Goal: Information Seeking & Learning: Learn about a topic

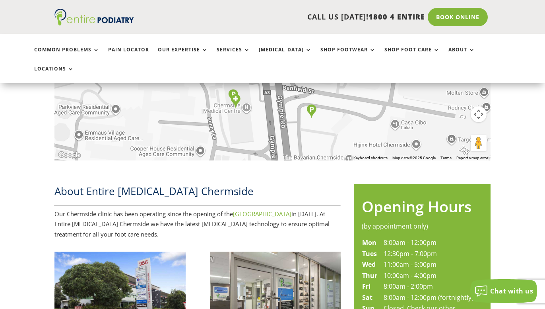
scroll to position [239, 0]
click at [499, 298] on button "Chat with us" at bounding box center [503, 291] width 67 height 24
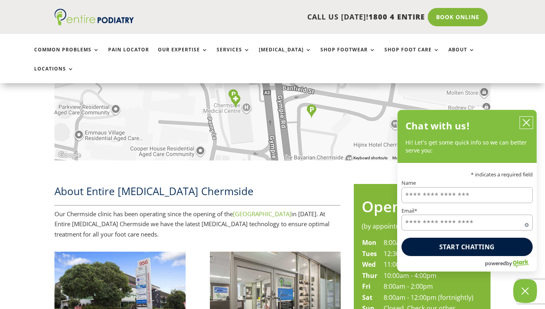
click at [528, 121] on icon "close chatbox" at bounding box center [526, 122] width 8 height 8
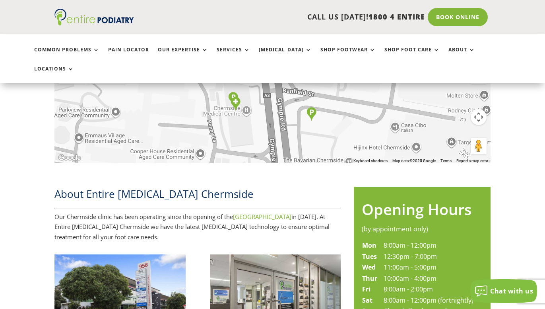
scroll to position [557, 0]
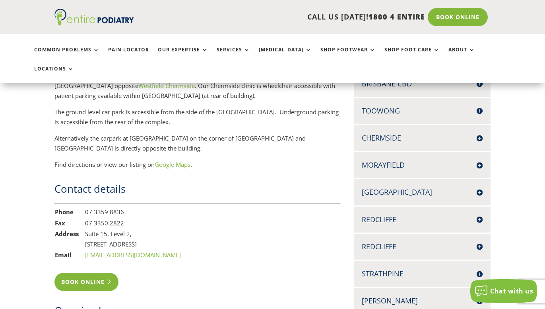
click at [97, 272] on link "Book Online" at bounding box center [86, 281] width 64 height 18
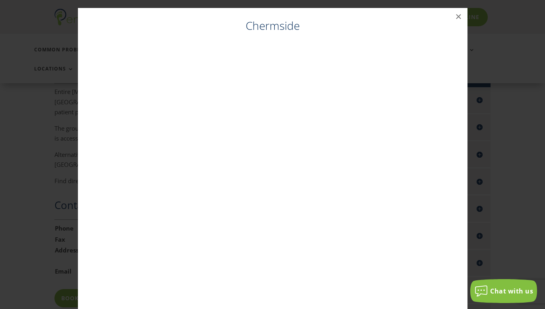
scroll to position [534, 0]
click at [43, 219] on div "Chermside ×" at bounding box center [272, 162] width 539 height 324
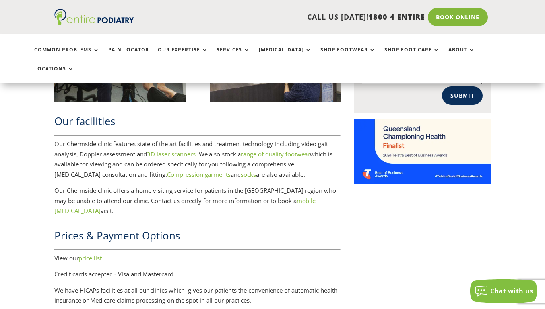
scroll to position [1123, 0]
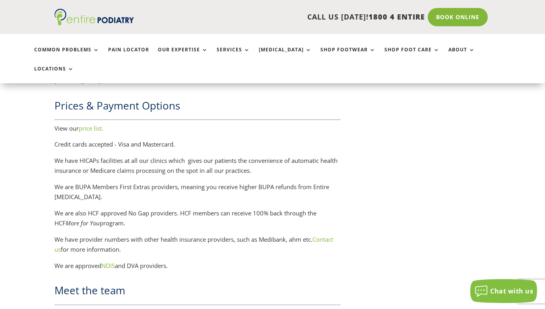
click at [93, 124] on link "price list." at bounding box center [91, 128] width 25 height 8
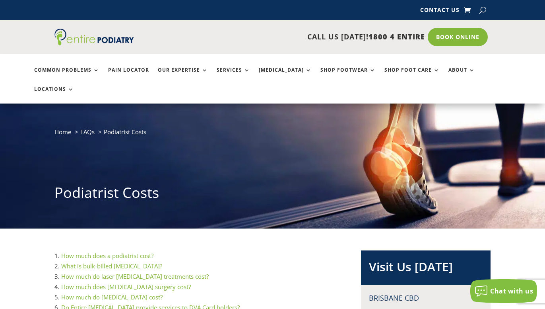
click at [84, 262] on link "What is bulk-billed podiatry?" at bounding box center [111, 266] width 101 height 8
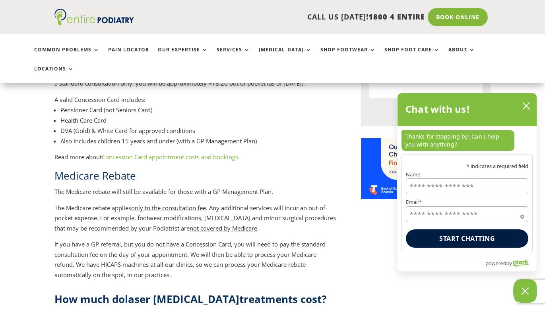
scroll to position [611, 0]
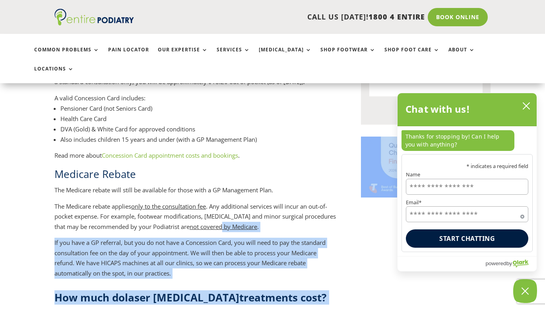
drag, startPoint x: 50, startPoint y: 165, endPoint x: 212, endPoint y: 203, distance: 166.1
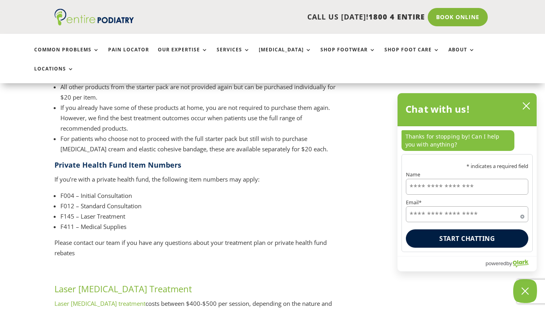
scroll to position [1191, 0]
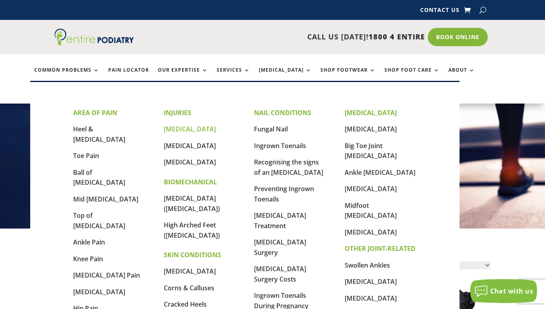
click at [185, 131] on link "[MEDICAL_DATA]" at bounding box center [190, 128] width 52 height 9
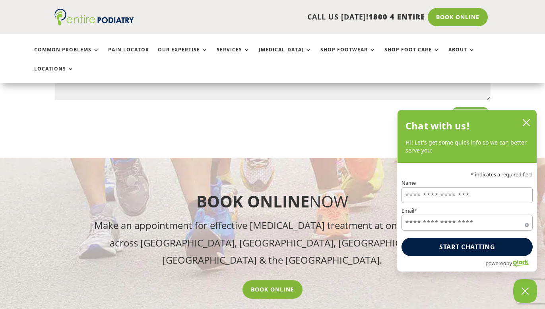
scroll to position [1635, 0]
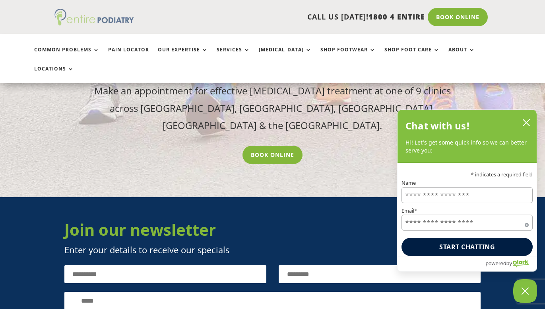
click at [83, 16] on img at bounding box center [94, 17] width 80 height 17
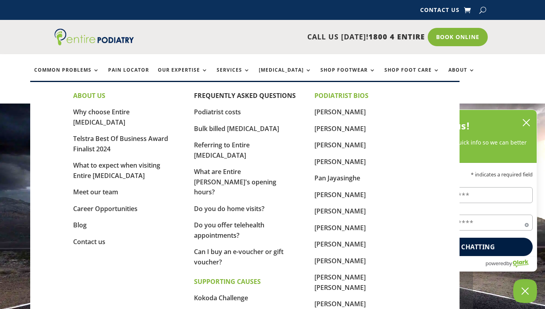
click at [456, 49] on div "CALL US [DATE]! 1800 4 ENTIRE Call 1800 4 ENTIRE Book Online" at bounding box center [272, 37] width 436 height 34
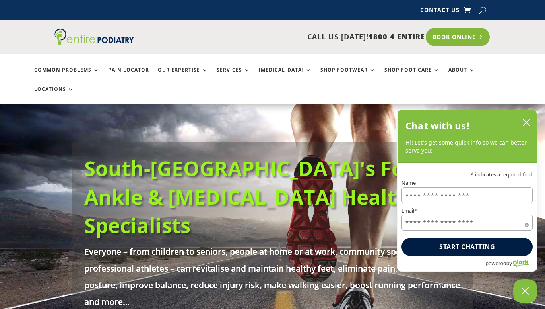
click at [453, 42] on link "Book Online" at bounding box center [458, 37] width 64 height 18
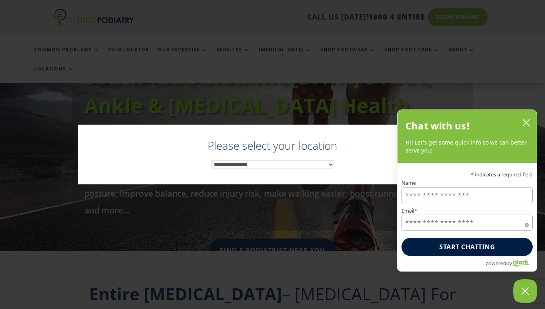
scroll to position [94, 0]
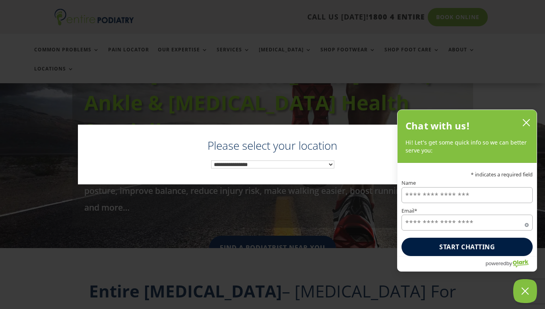
drag, startPoint x: 311, startPoint y: 167, endPoint x: 218, endPoint y: 175, distance: 93.8
click at [183, 224] on div "**********" at bounding box center [272, 154] width 545 height 309
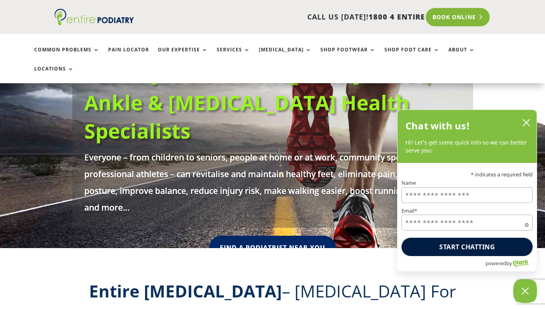
click at [447, 20] on link "Book Online" at bounding box center [458, 17] width 64 height 18
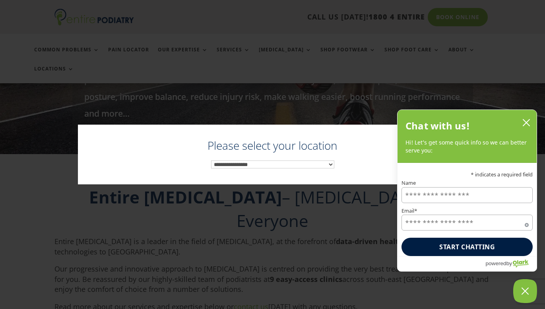
scroll to position [188, 0]
click at [284, 168] on div "**********" at bounding box center [273, 158] width 374 height 36
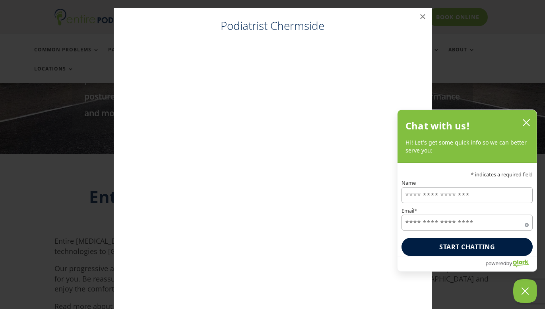
click at [528, 123] on icon "close chatbox" at bounding box center [526, 122] width 8 height 8
